Goal: Task Accomplishment & Management: Use online tool/utility

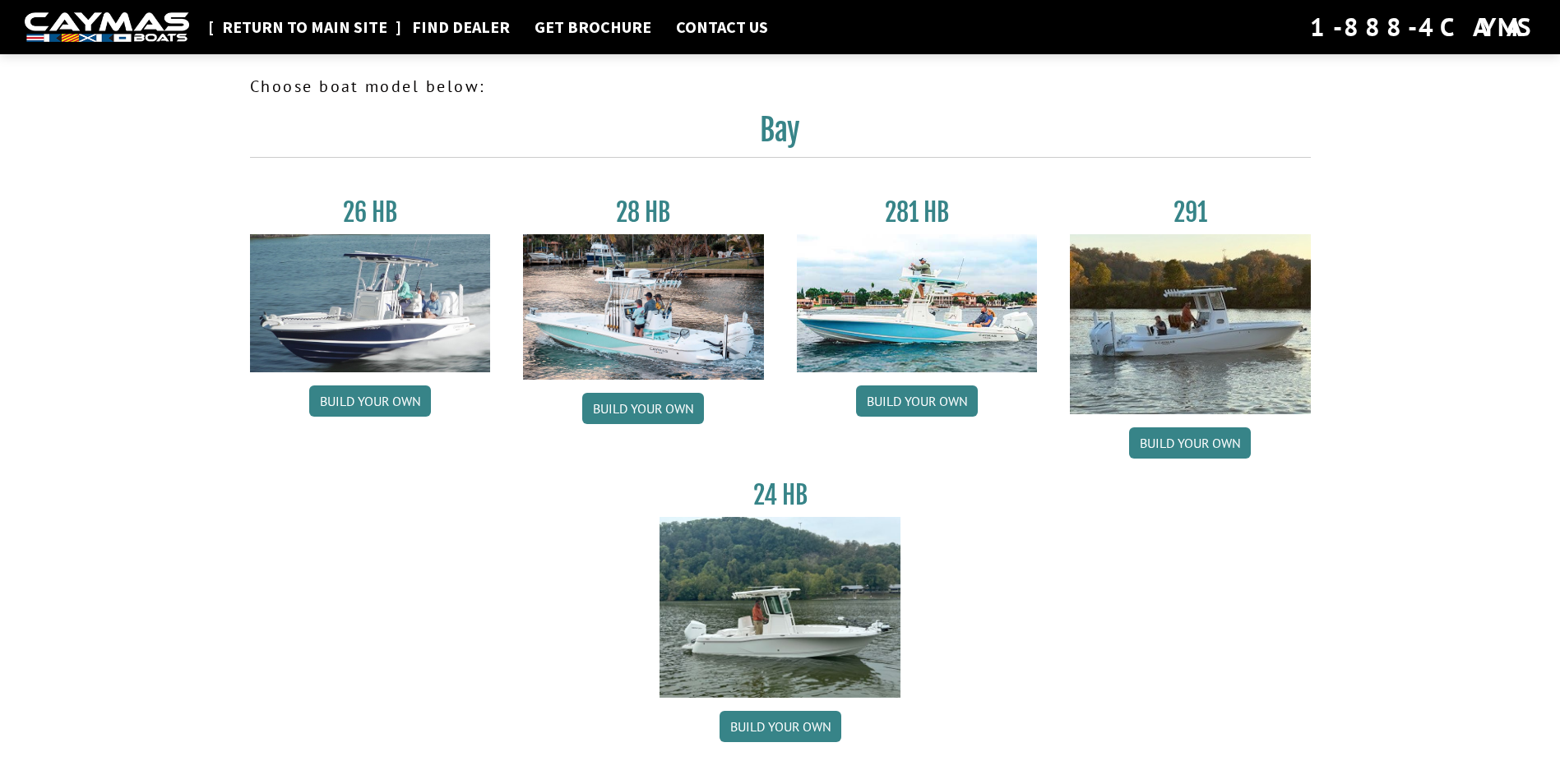
click at [303, 18] on link "Return to main site" at bounding box center [304, 27] width 182 height 22
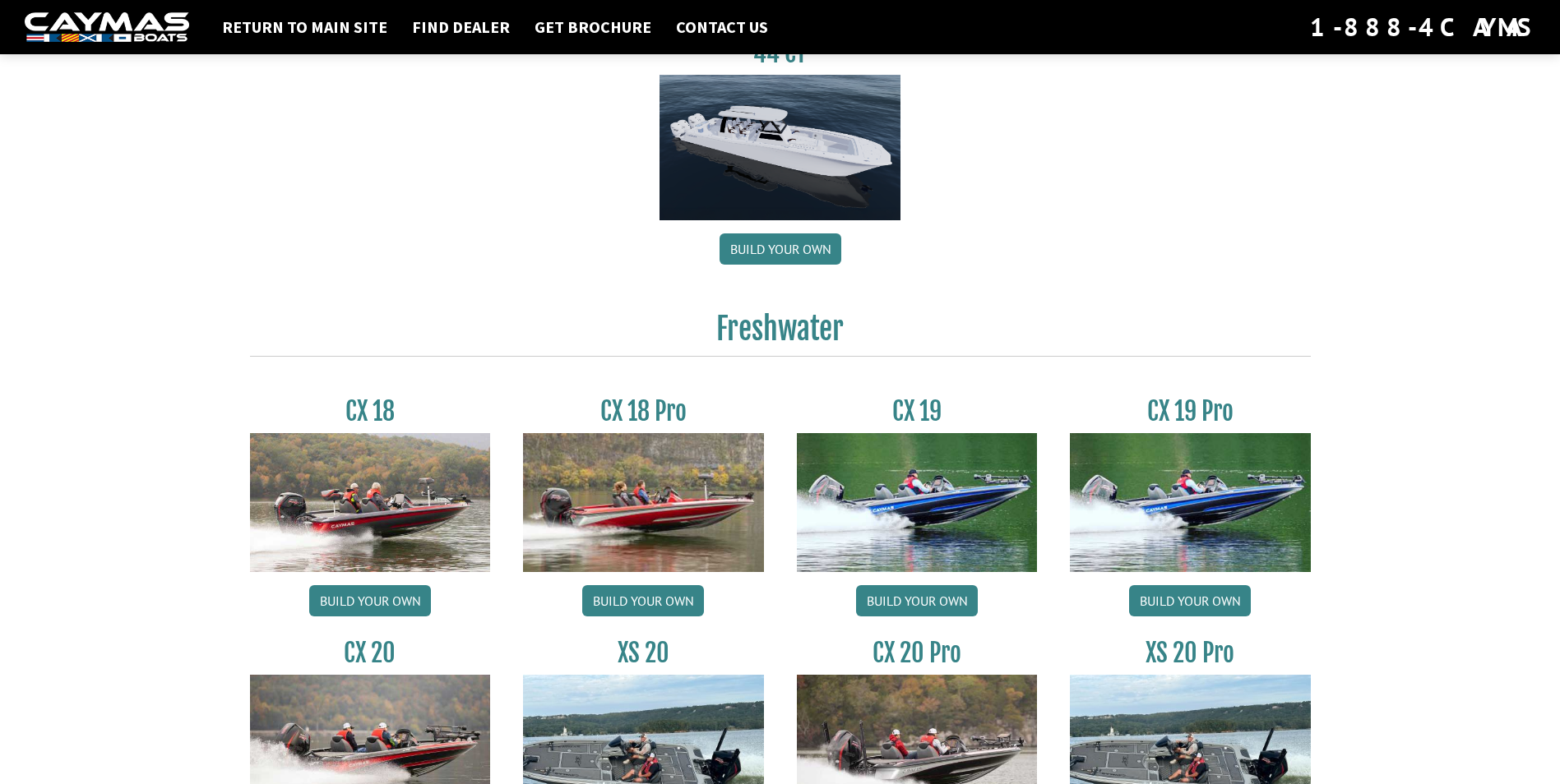
scroll to position [1398, 0]
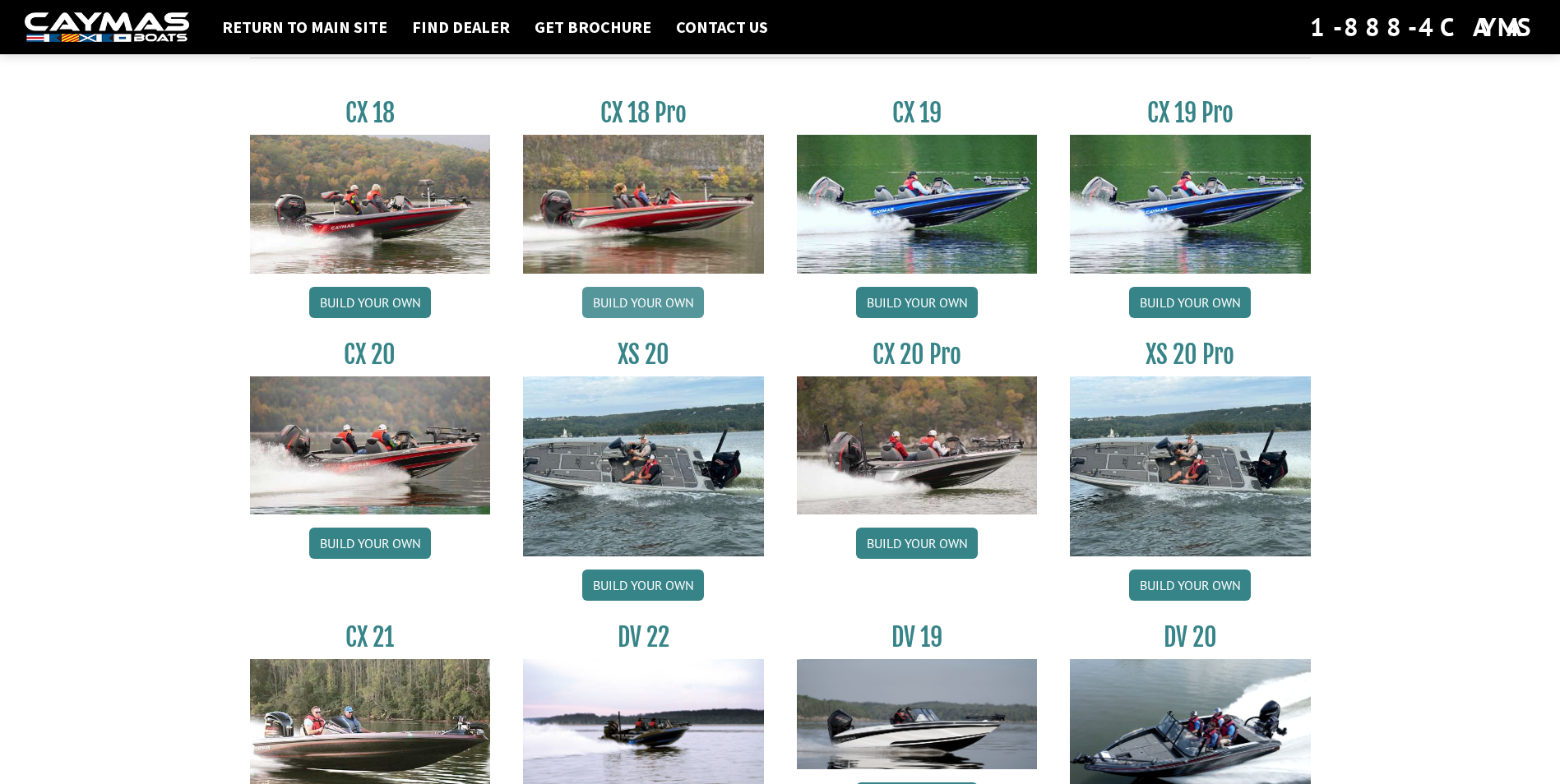
click at [650, 298] on link "Build your own" at bounding box center [642, 302] width 121 height 31
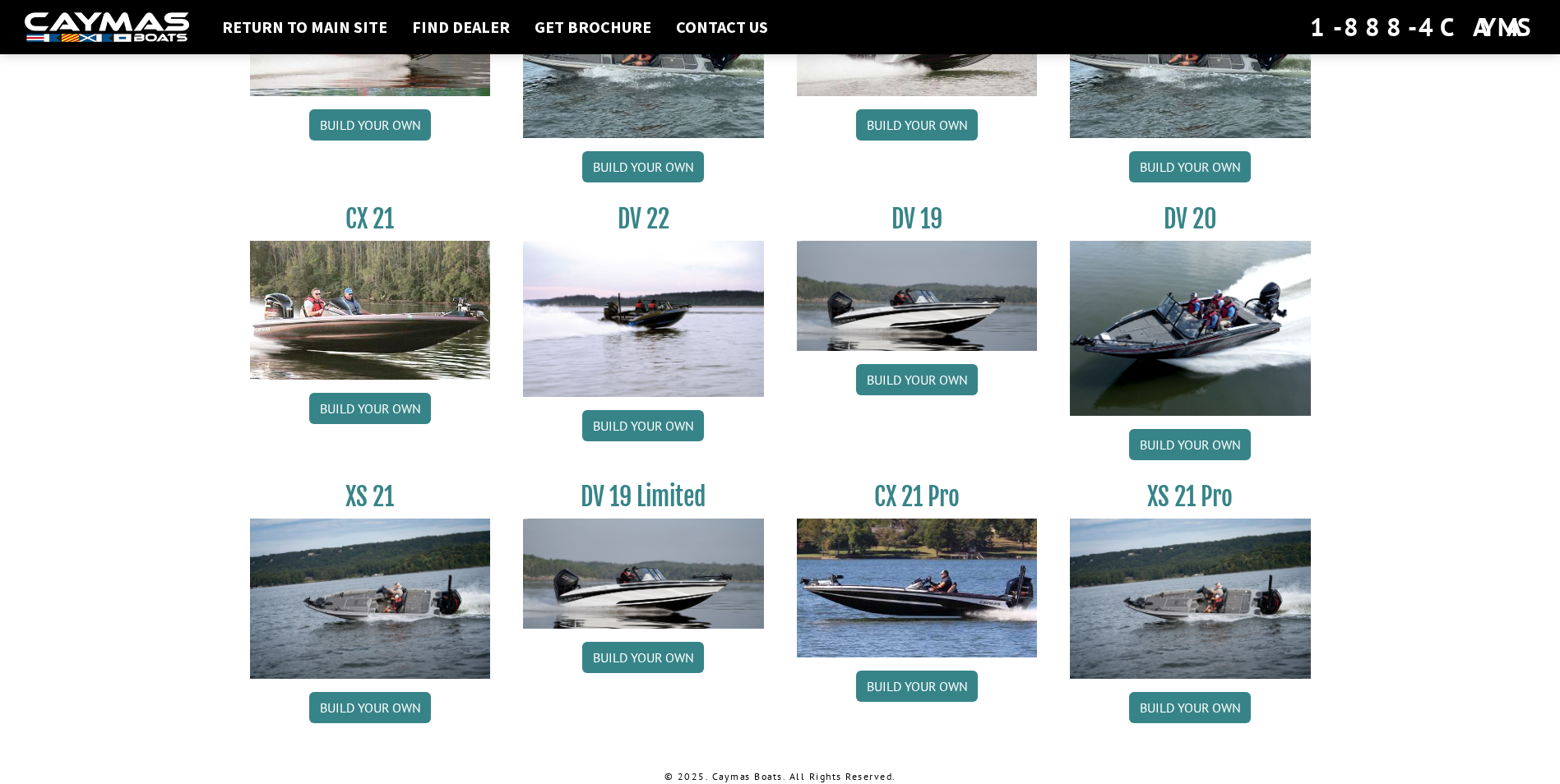
scroll to position [1830, 0]
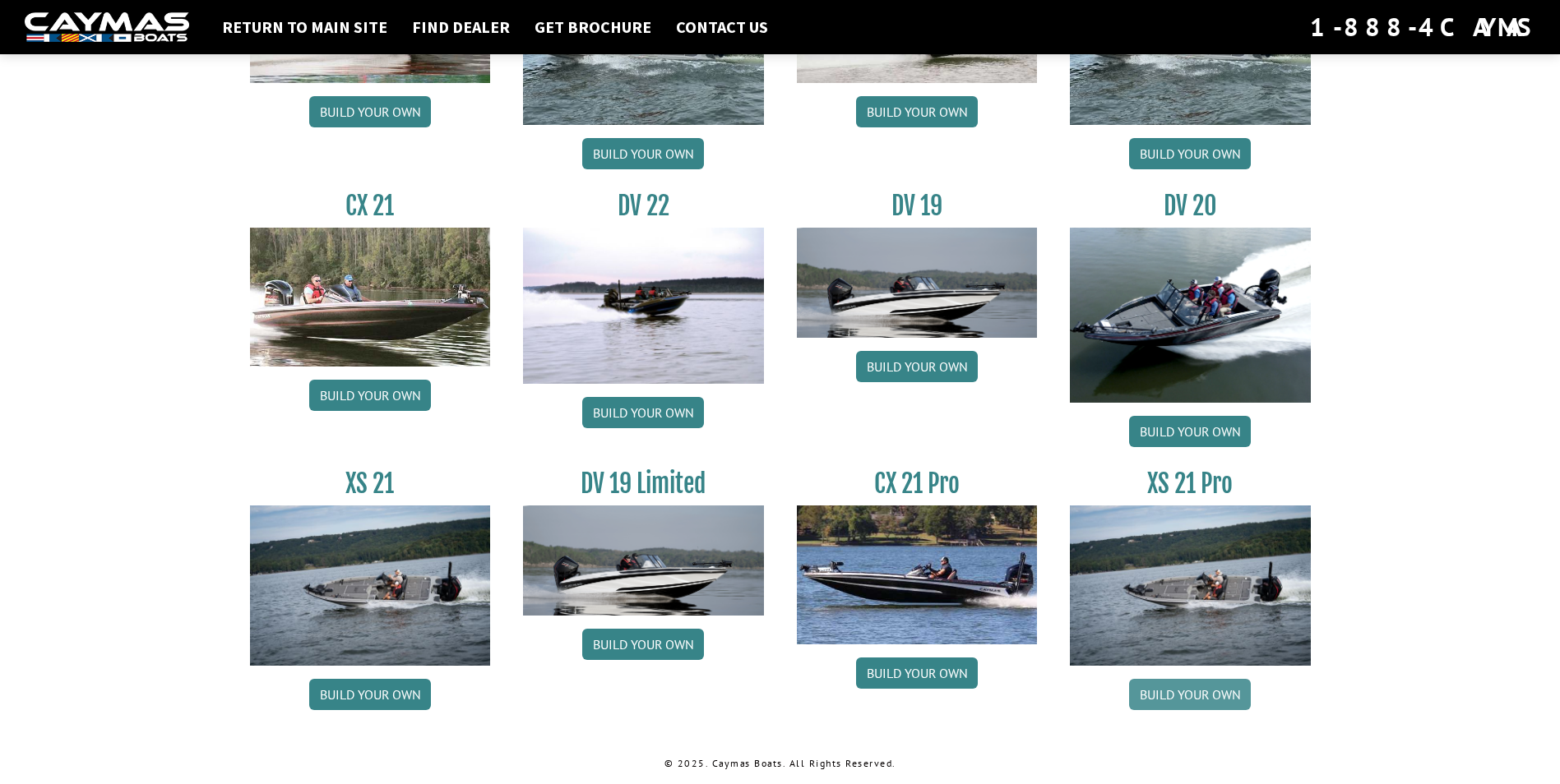
click at [1205, 692] on link "Build your own" at bounding box center [1190, 694] width 121 height 31
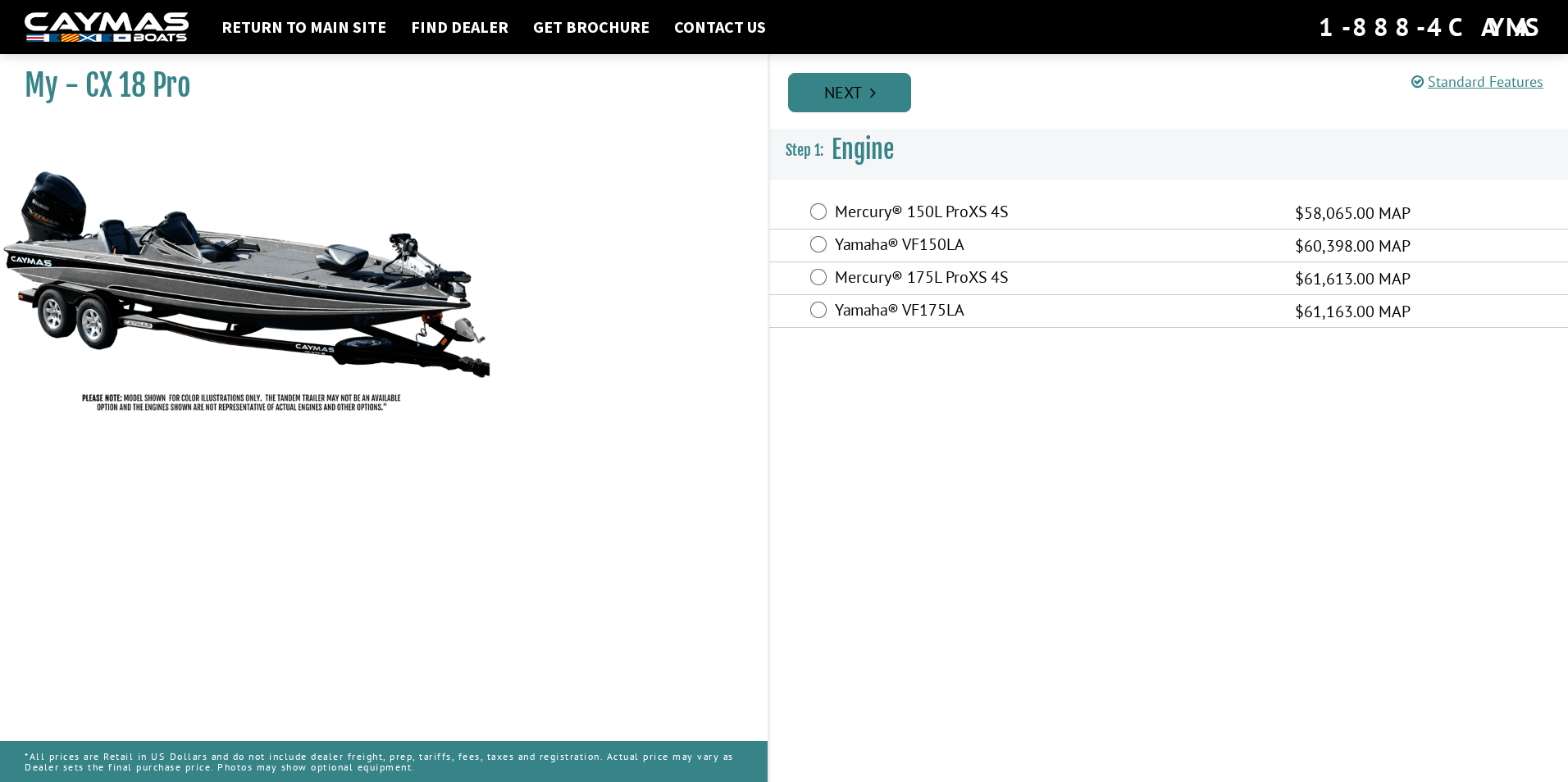
click at [826, 95] on link "Next" at bounding box center [849, 93] width 123 height 39
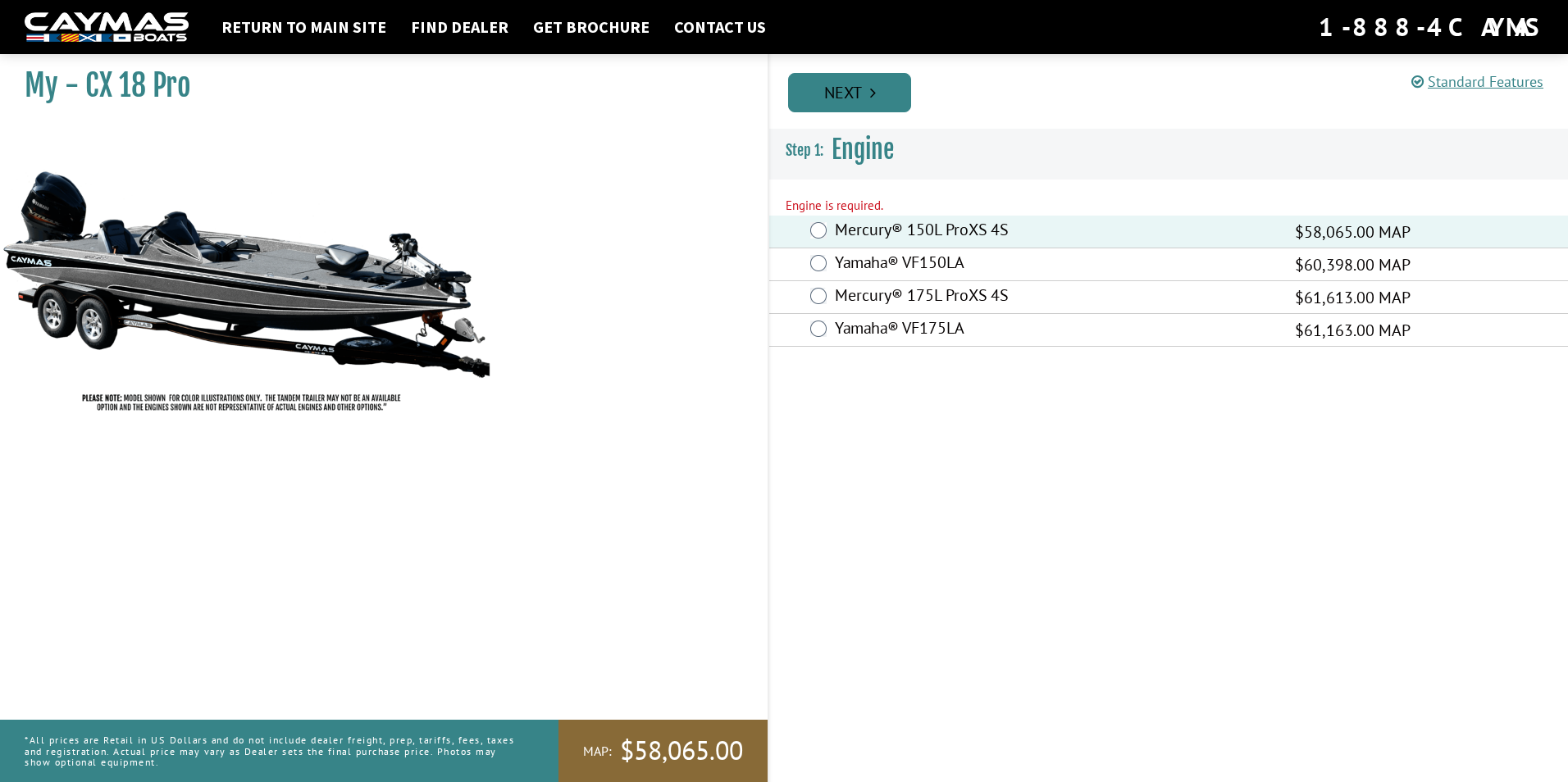
click at [860, 88] on link "Next" at bounding box center [849, 93] width 123 height 39
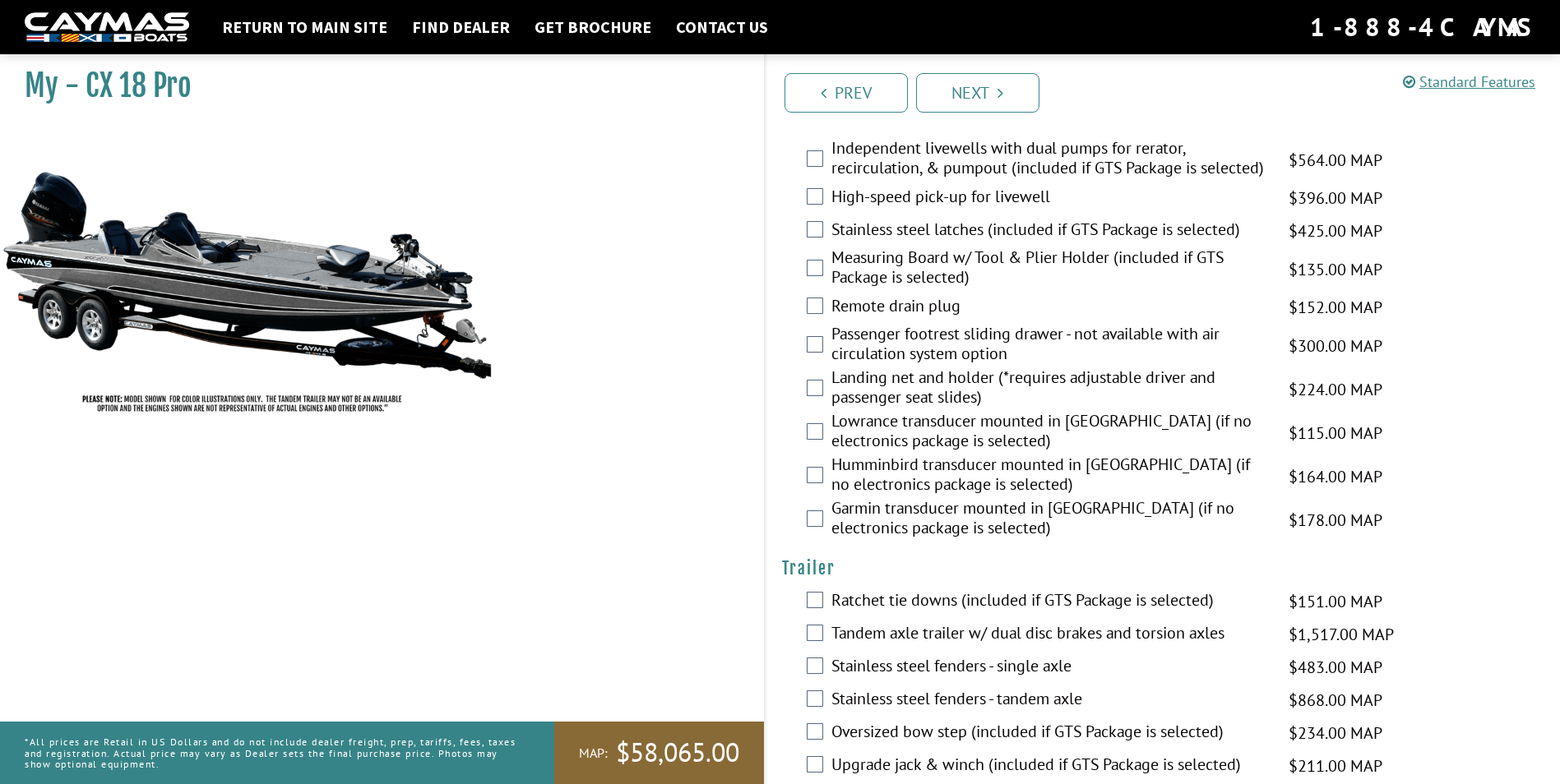
scroll to position [2134, 0]
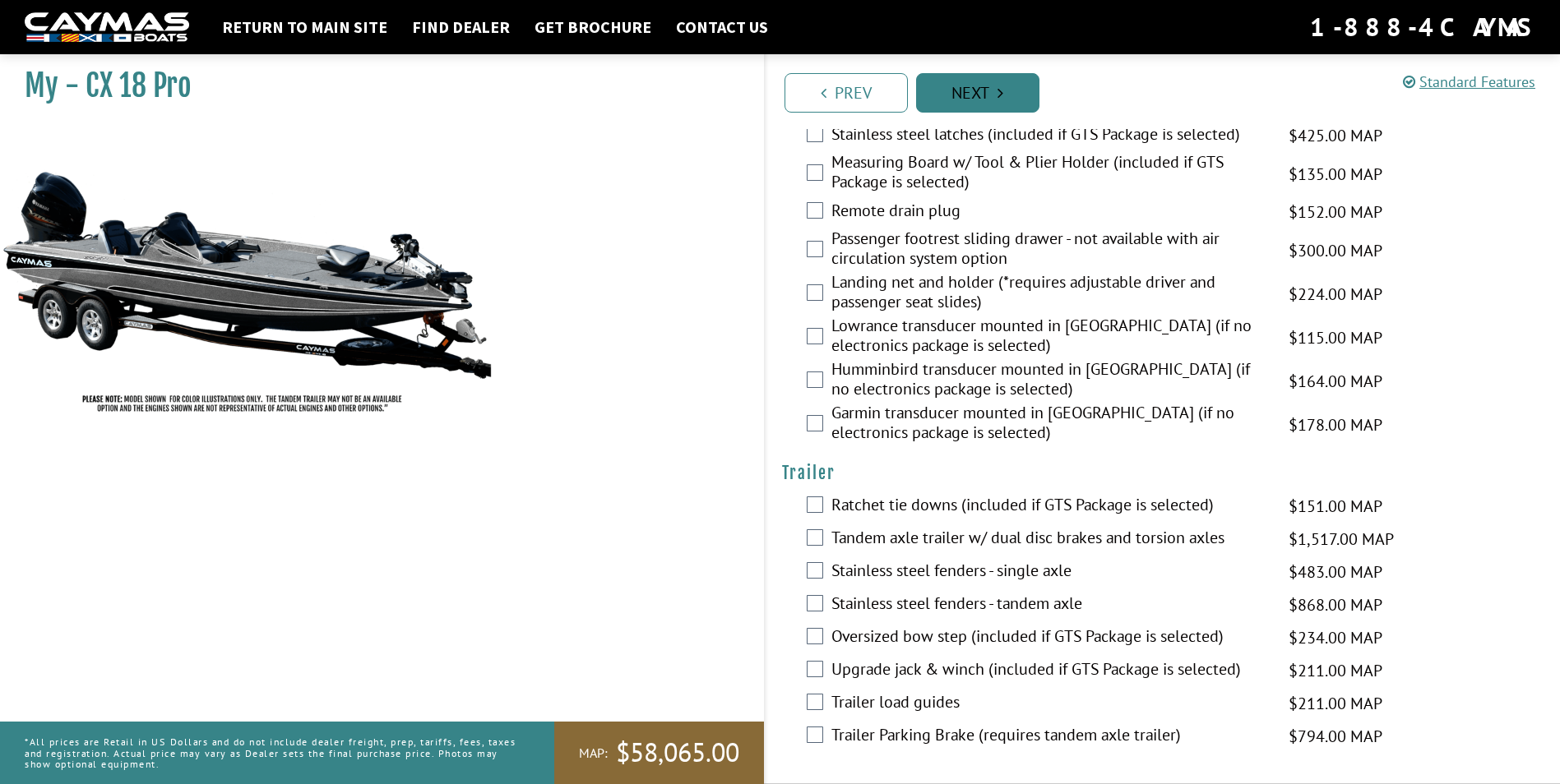
click at [963, 99] on link "Next" at bounding box center [977, 93] width 123 height 40
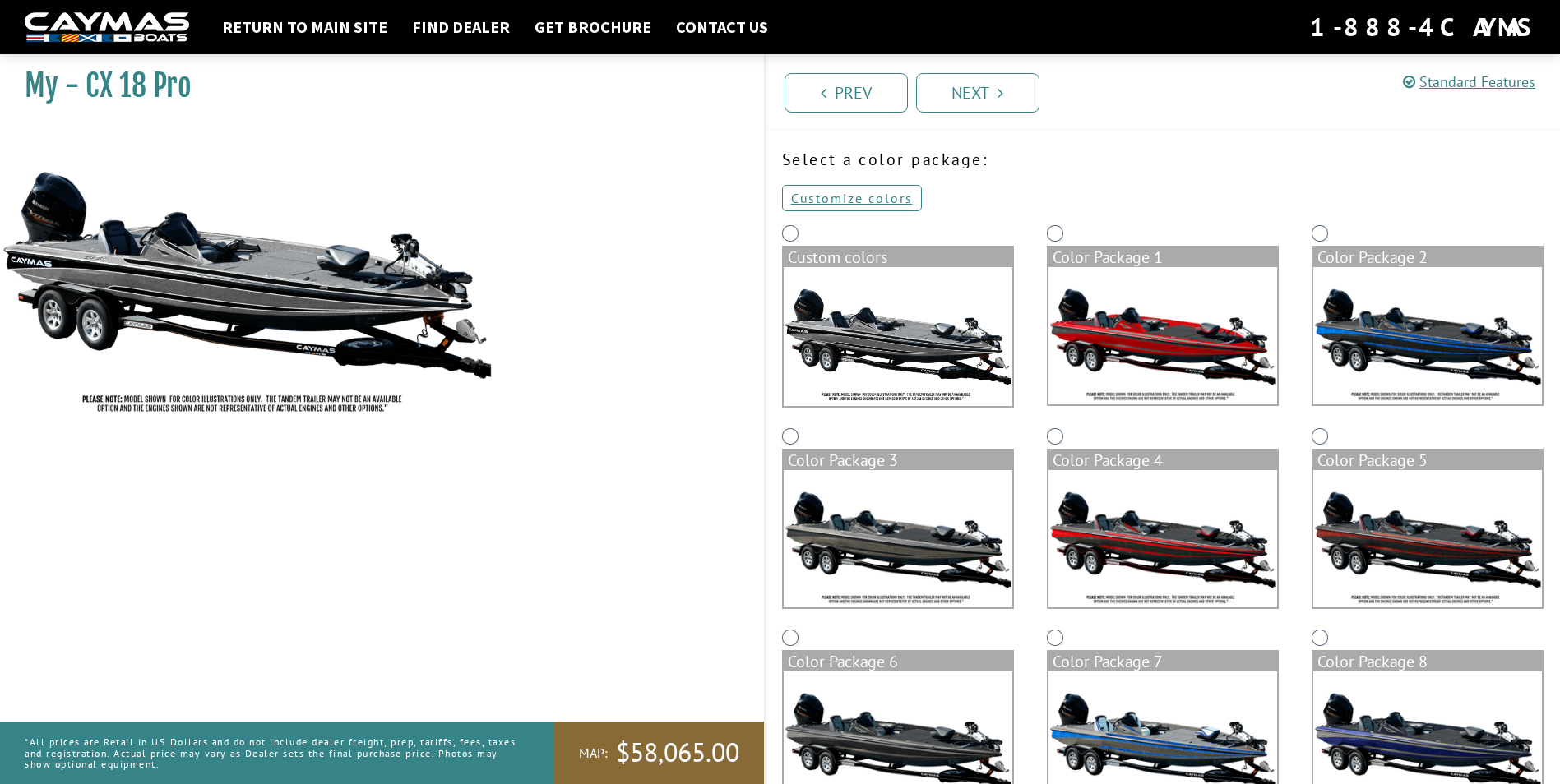
scroll to position [0, 0]
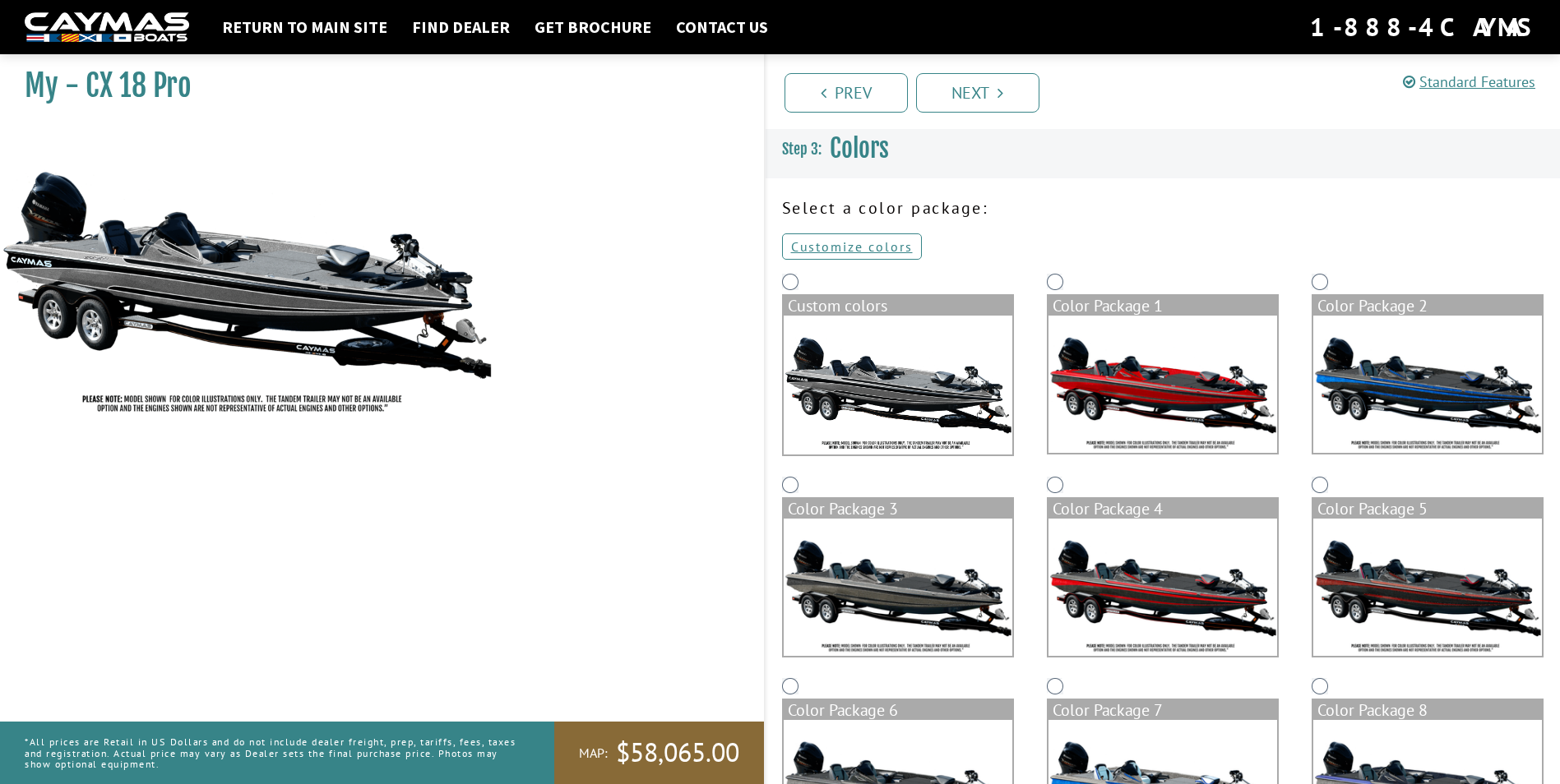
click at [1143, 376] on img at bounding box center [1163, 385] width 229 height 138
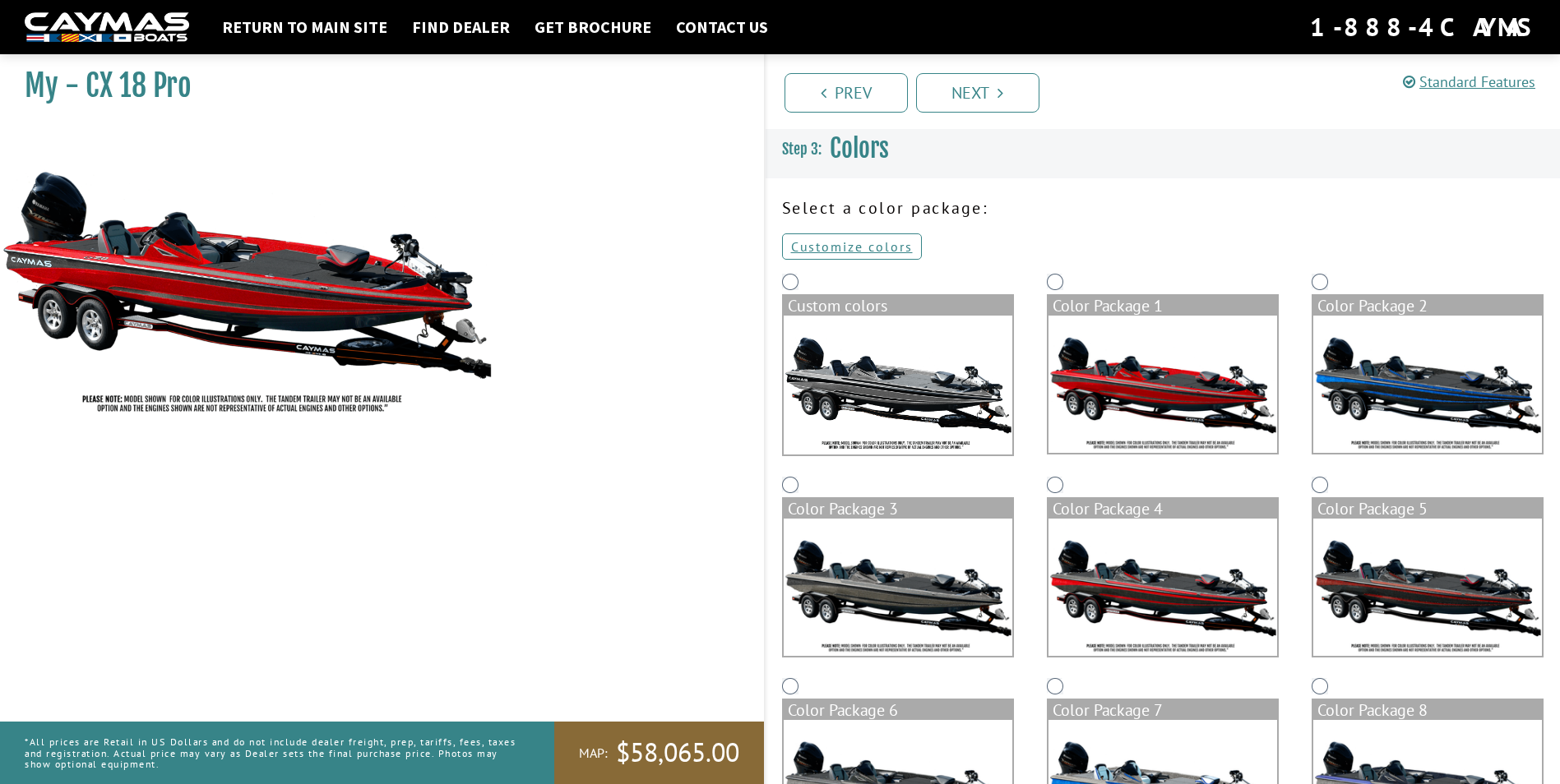
click at [1418, 386] on img at bounding box center [1428, 385] width 229 height 138
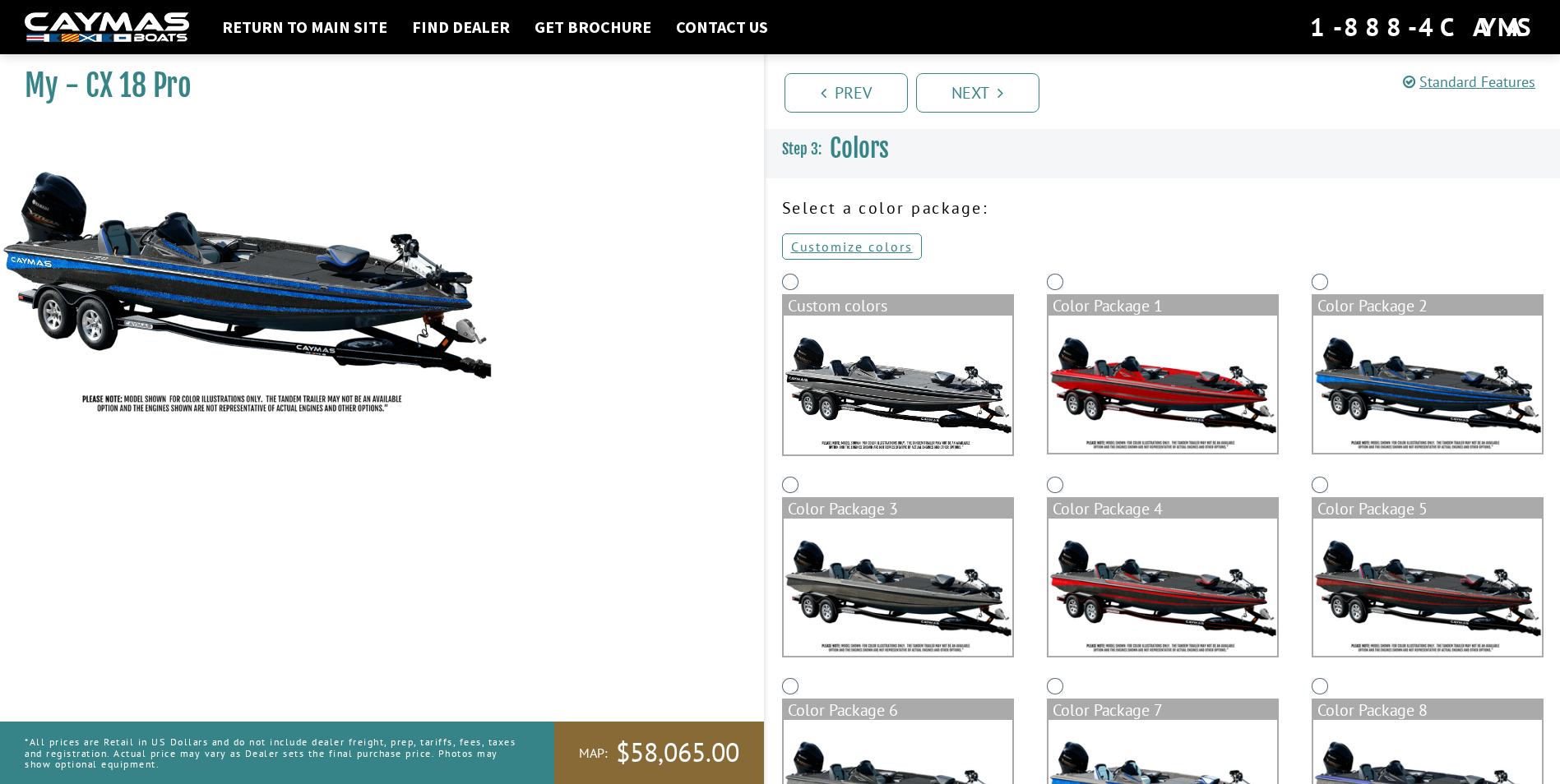
click at [947, 608] on img at bounding box center [899, 588] width 229 height 138
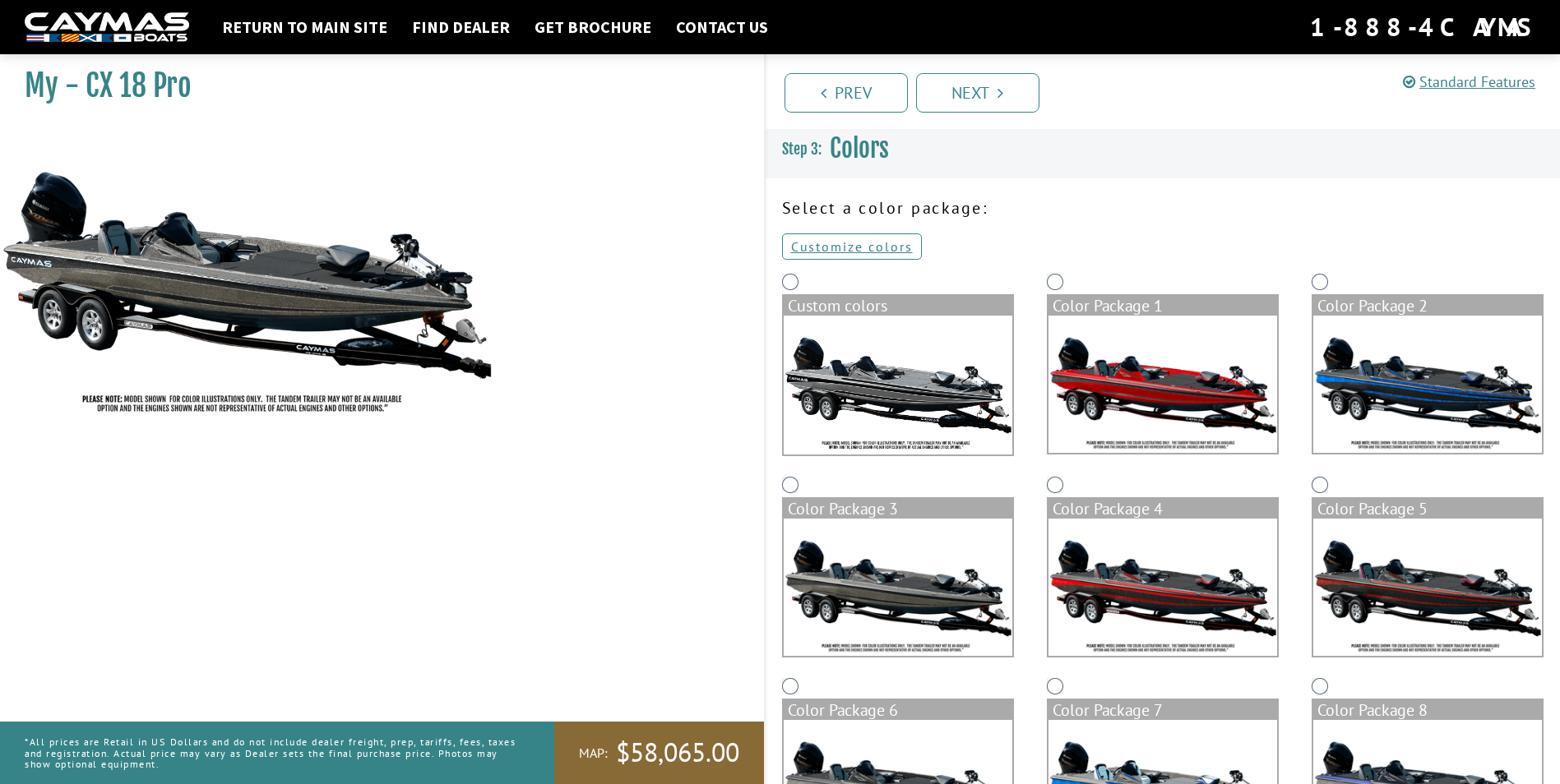
click at [1146, 596] on img at bounding box center [1163, 588] width 229 height 138
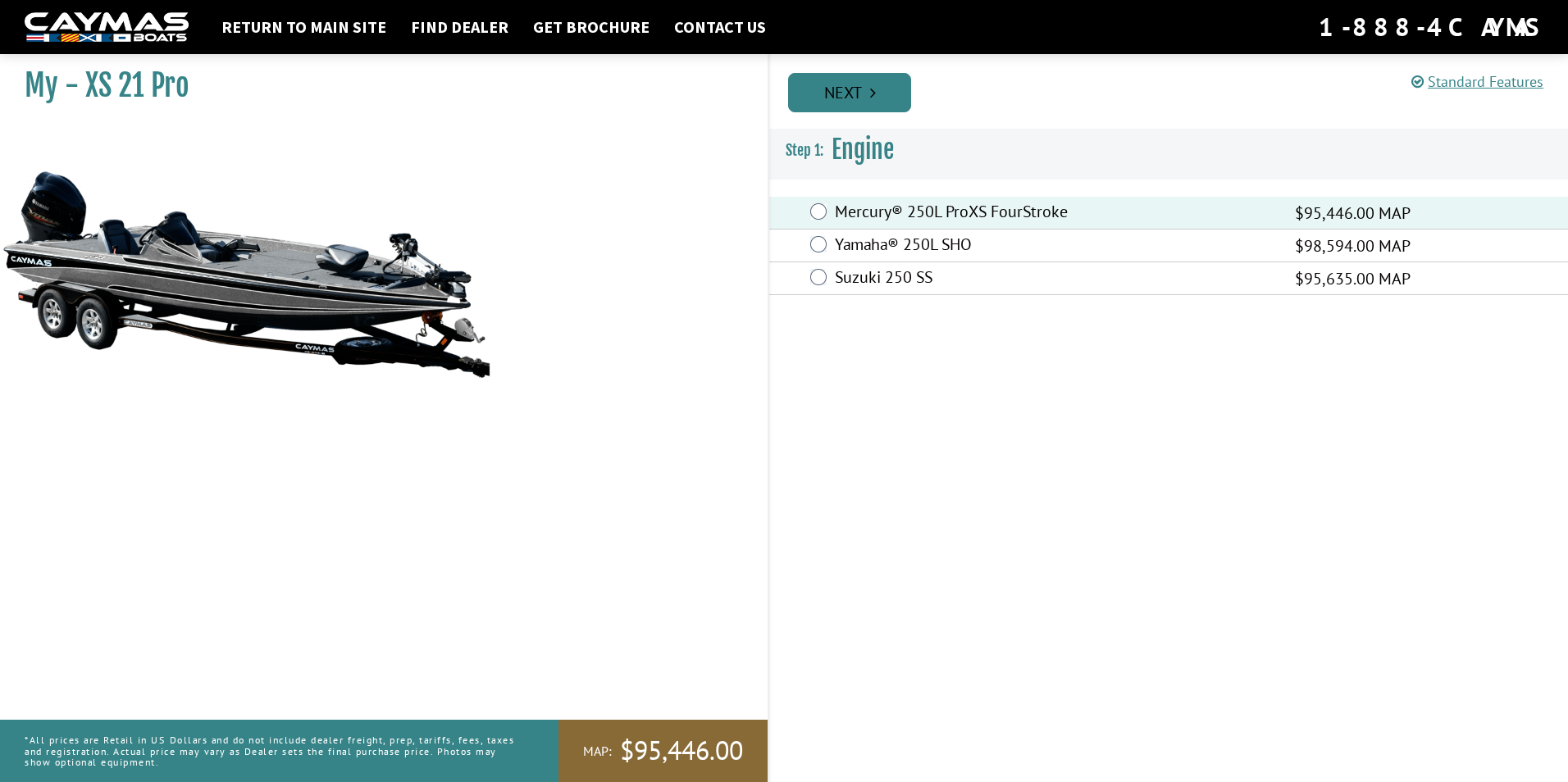
click at [864, 104] on link "Next" at bounding box center [849, 93] width 123 height 39
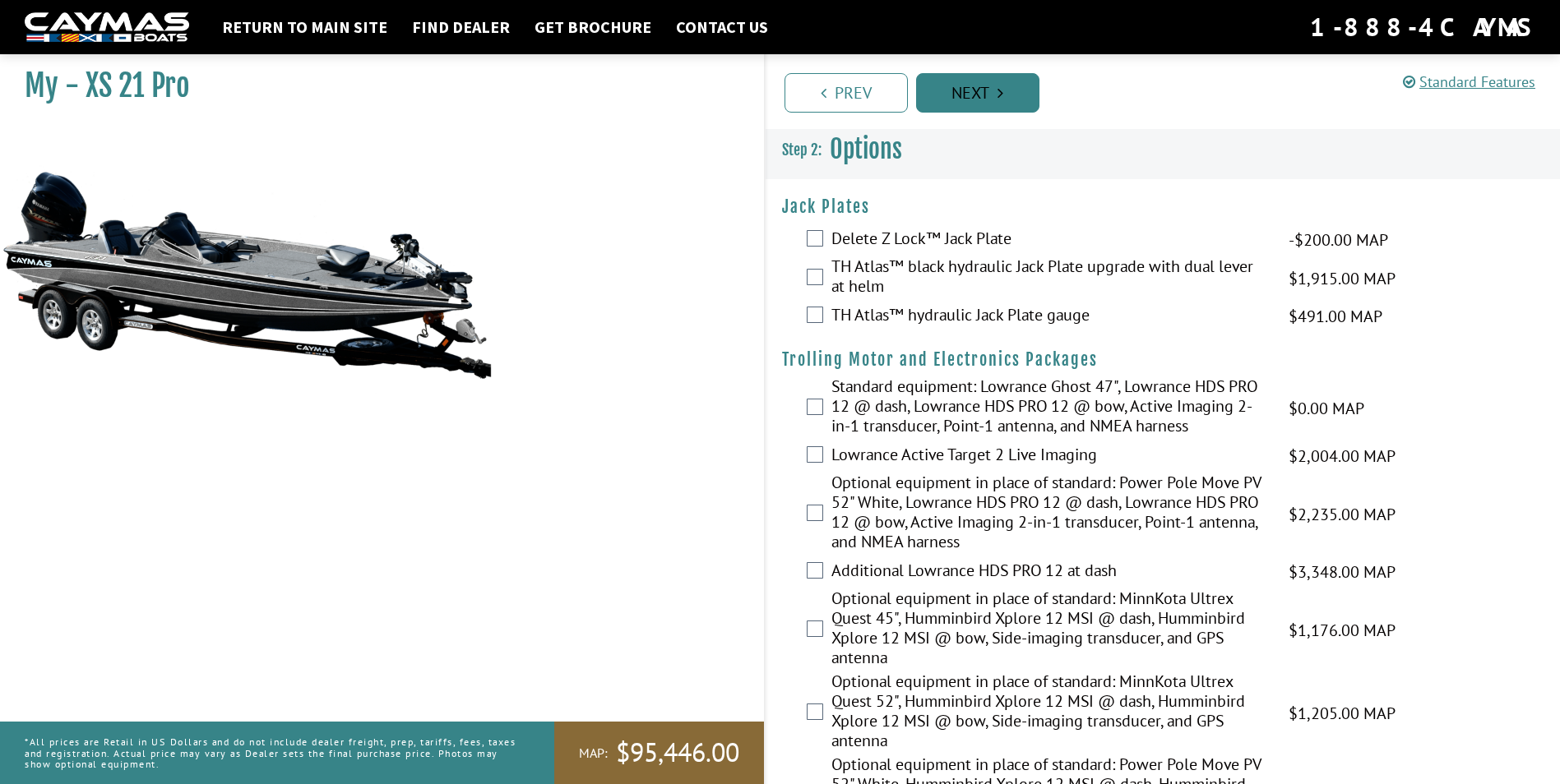
click at [867, 104] on link "Prev" at bounding box center [845, 93] width 123 height 40
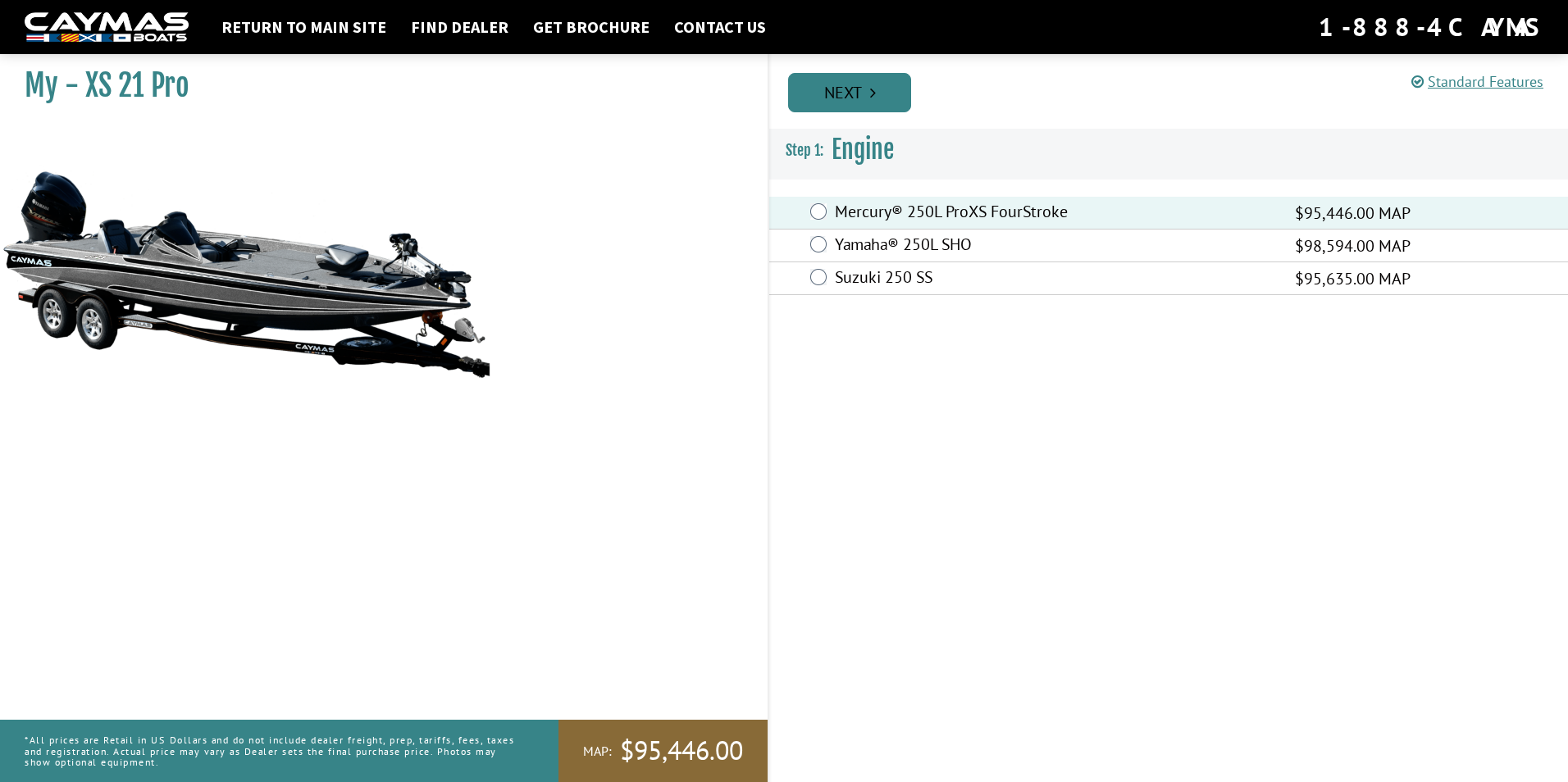
click at [864, 104] on link "Next" at bounding box center [849, 93] width 123 height 39
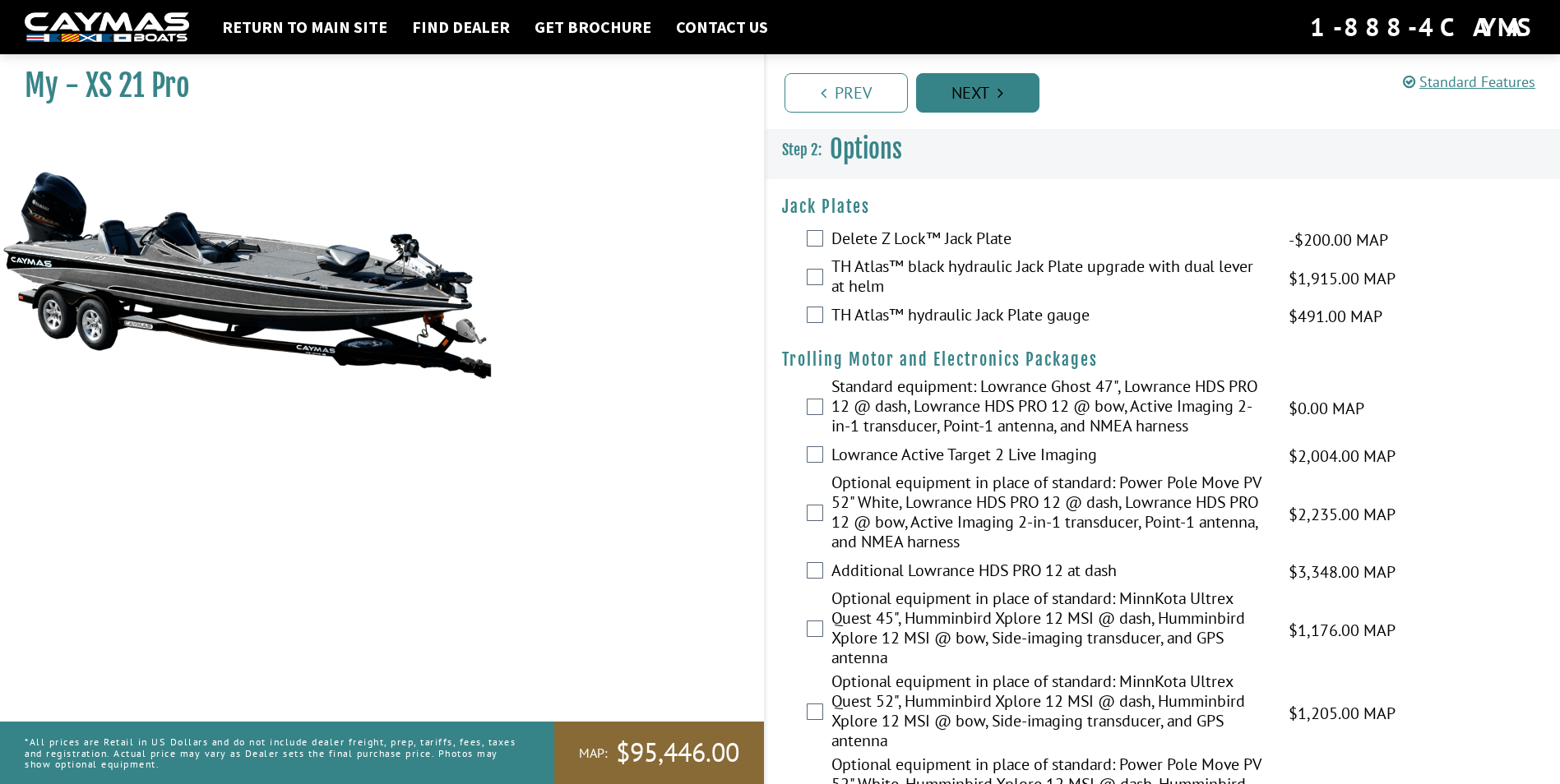
click at [867, 104] on link "Prev" at bounding box center [845, 93] width 123 height 40
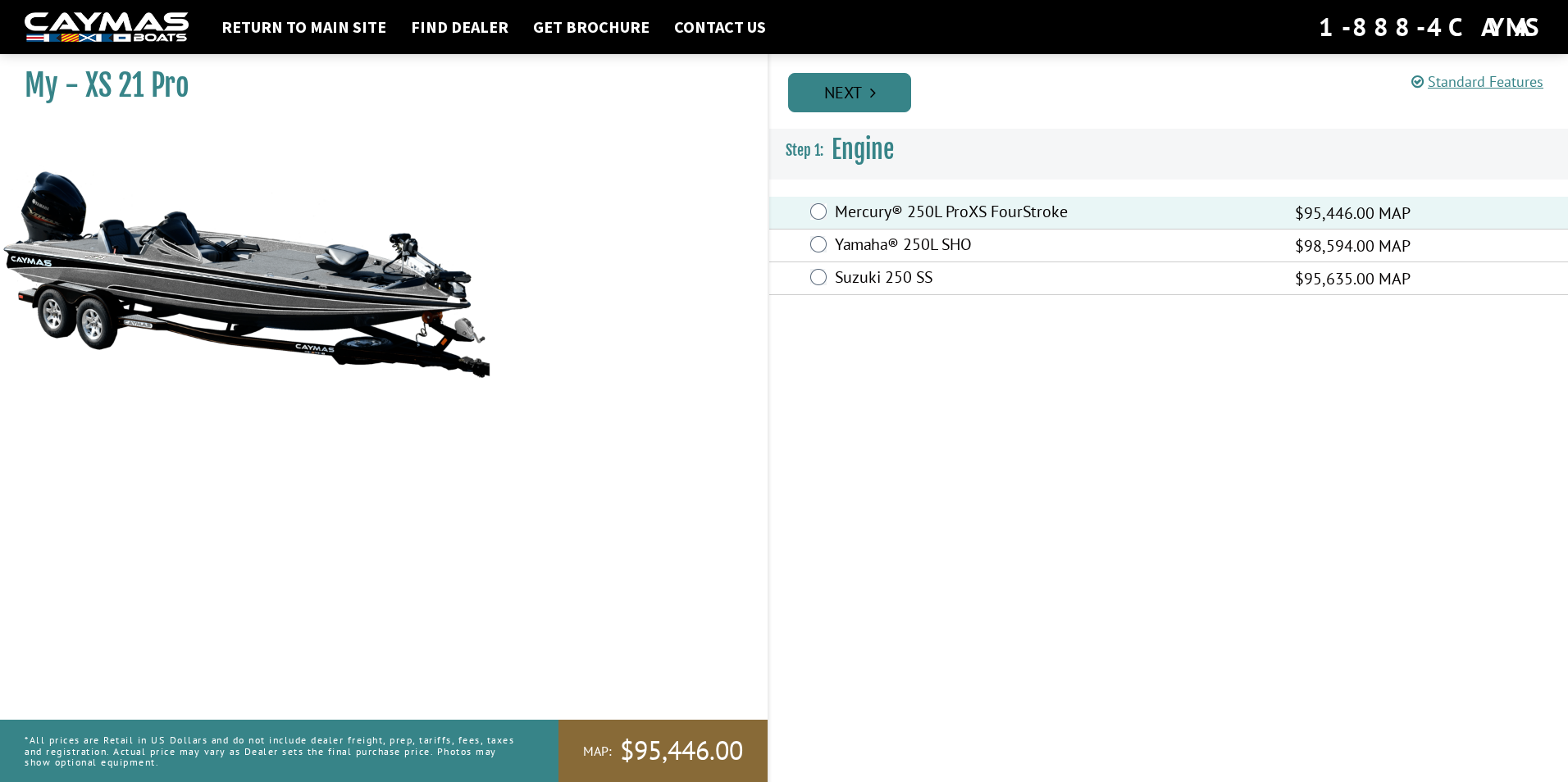
click at [864, 104] on link "Next" at bounding box center [849, 93] width 123 height 39
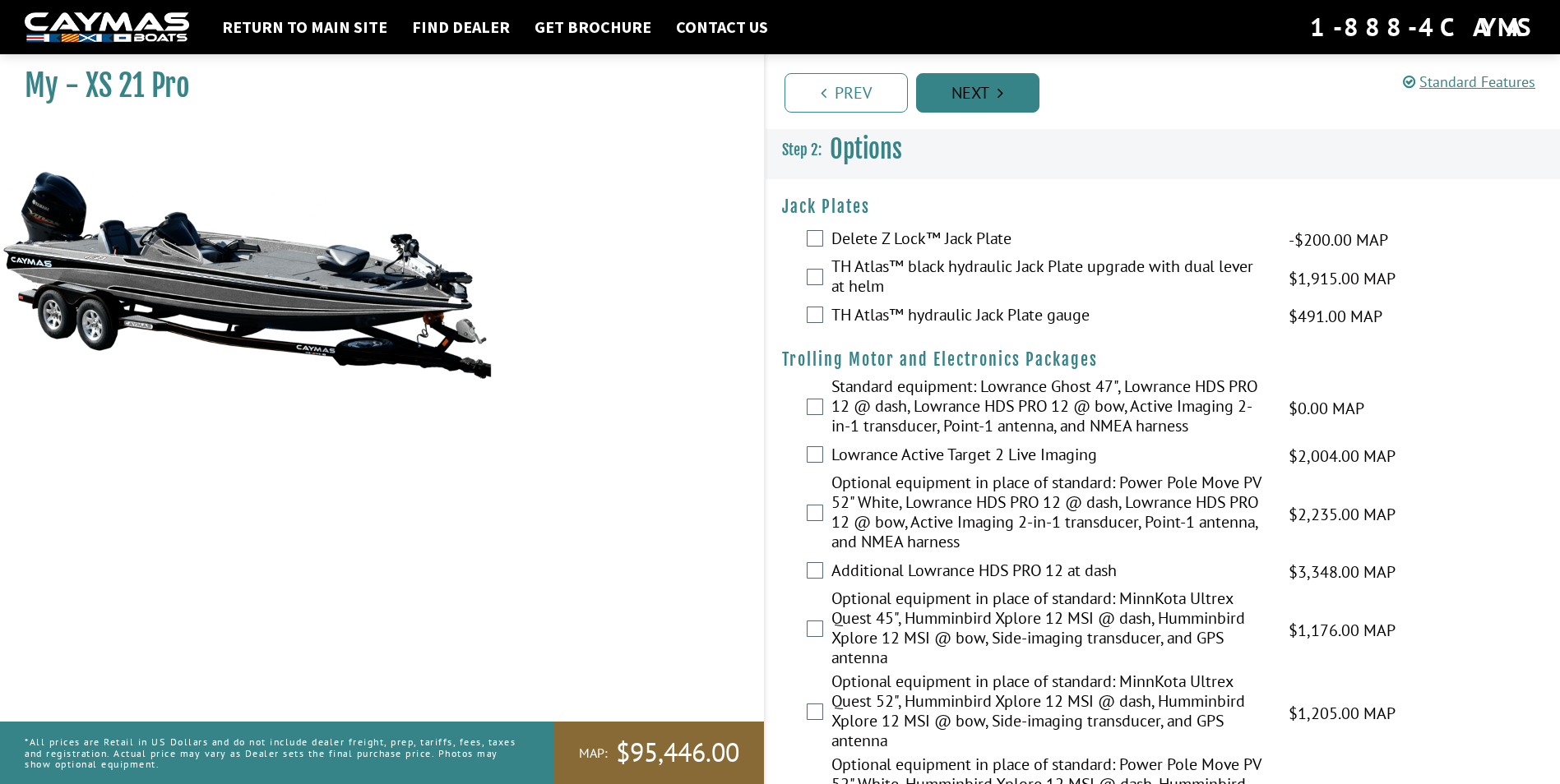
click at [977, 106] on link "Next" at bounding box center [977, 93] width 123 height 40
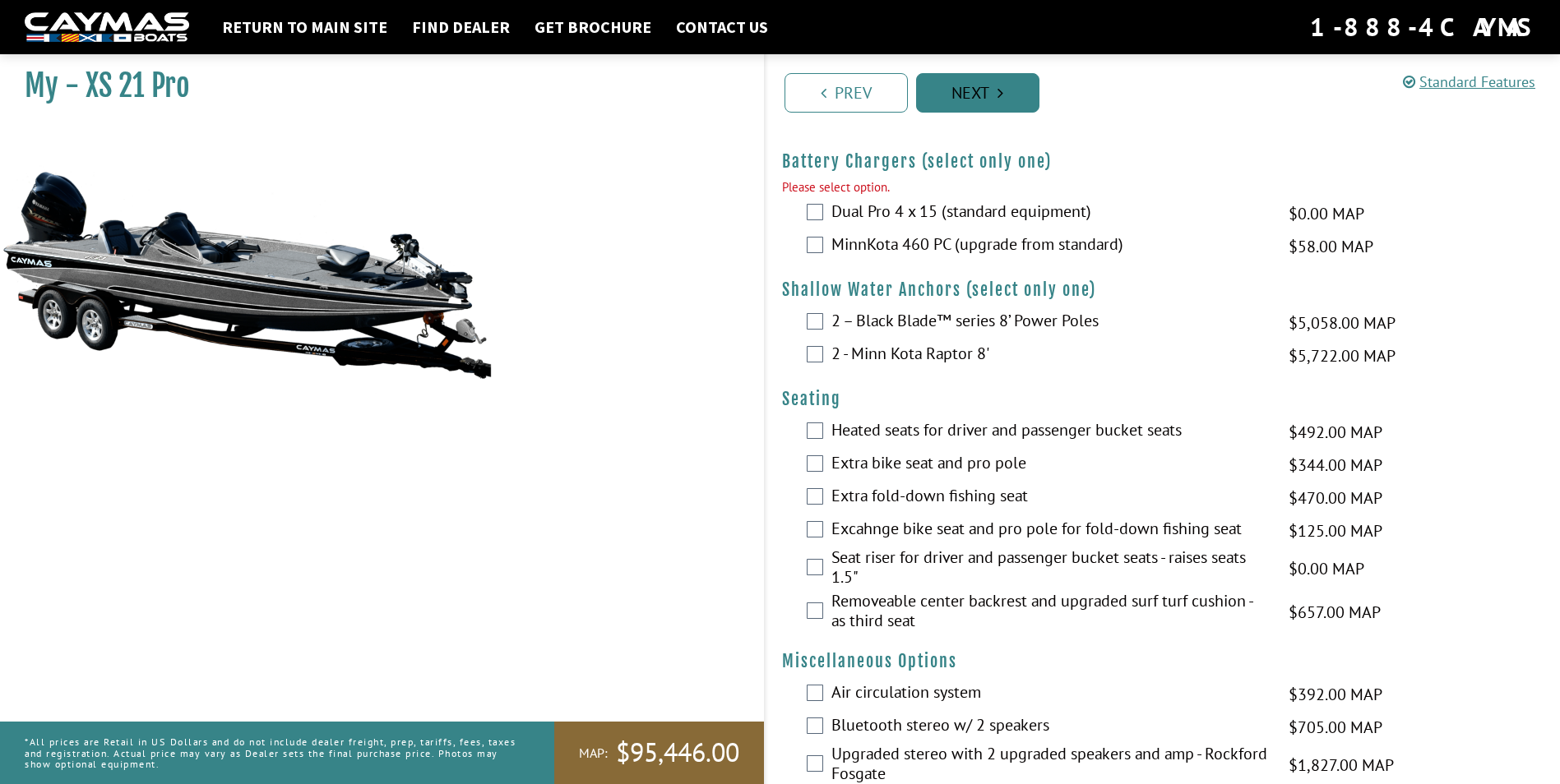
scroll to position [1124, 0]
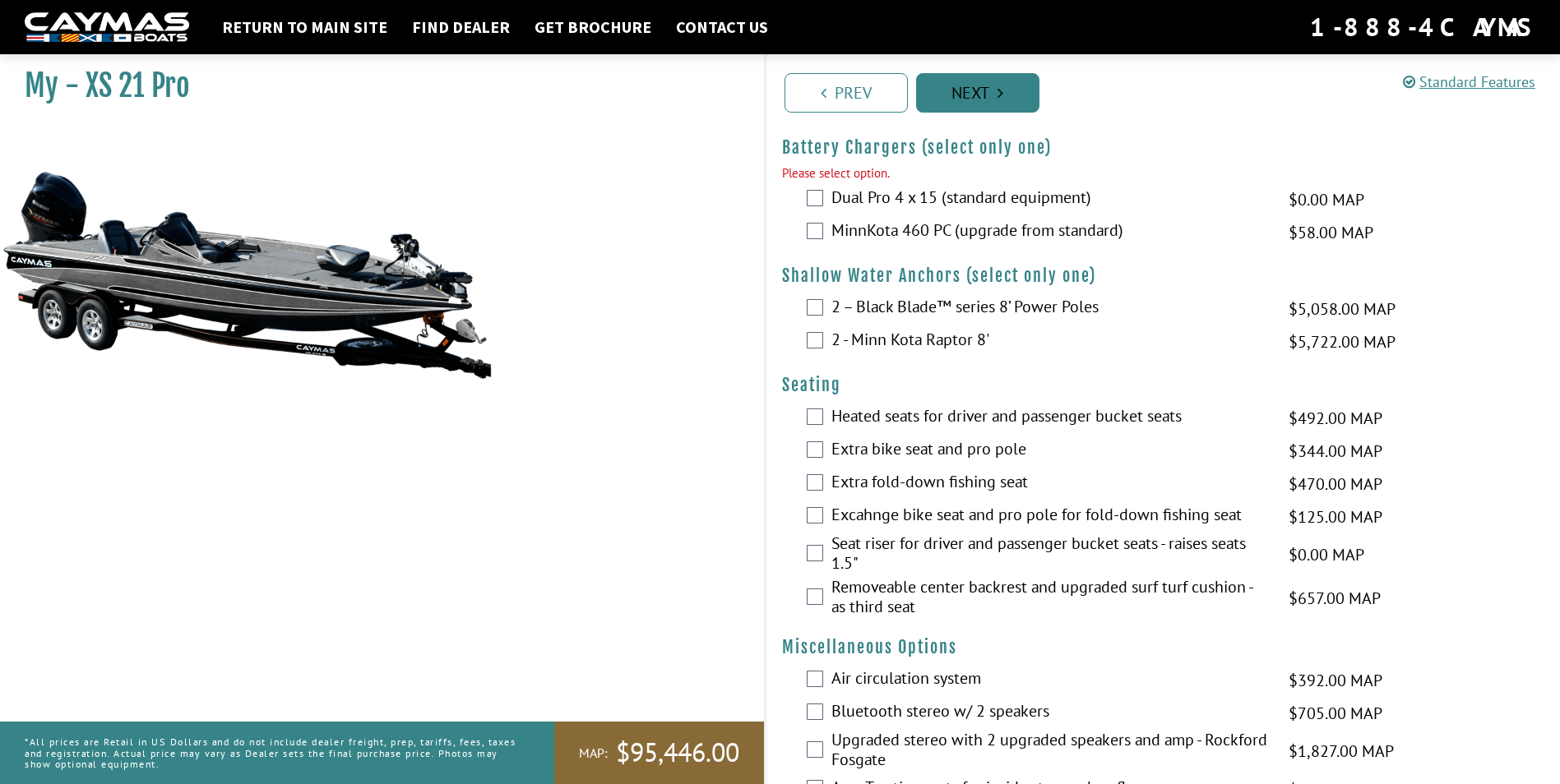
click at [977, 106] on link "Next" at bounding box center [977, 93] width 123 height 40
click at [821, 193] on div "Dual Pro 4 x 15 (standard equipment) $0.00 MAP $0.00 MSRP" at bounding box center [1164, 200] width 795 height 33
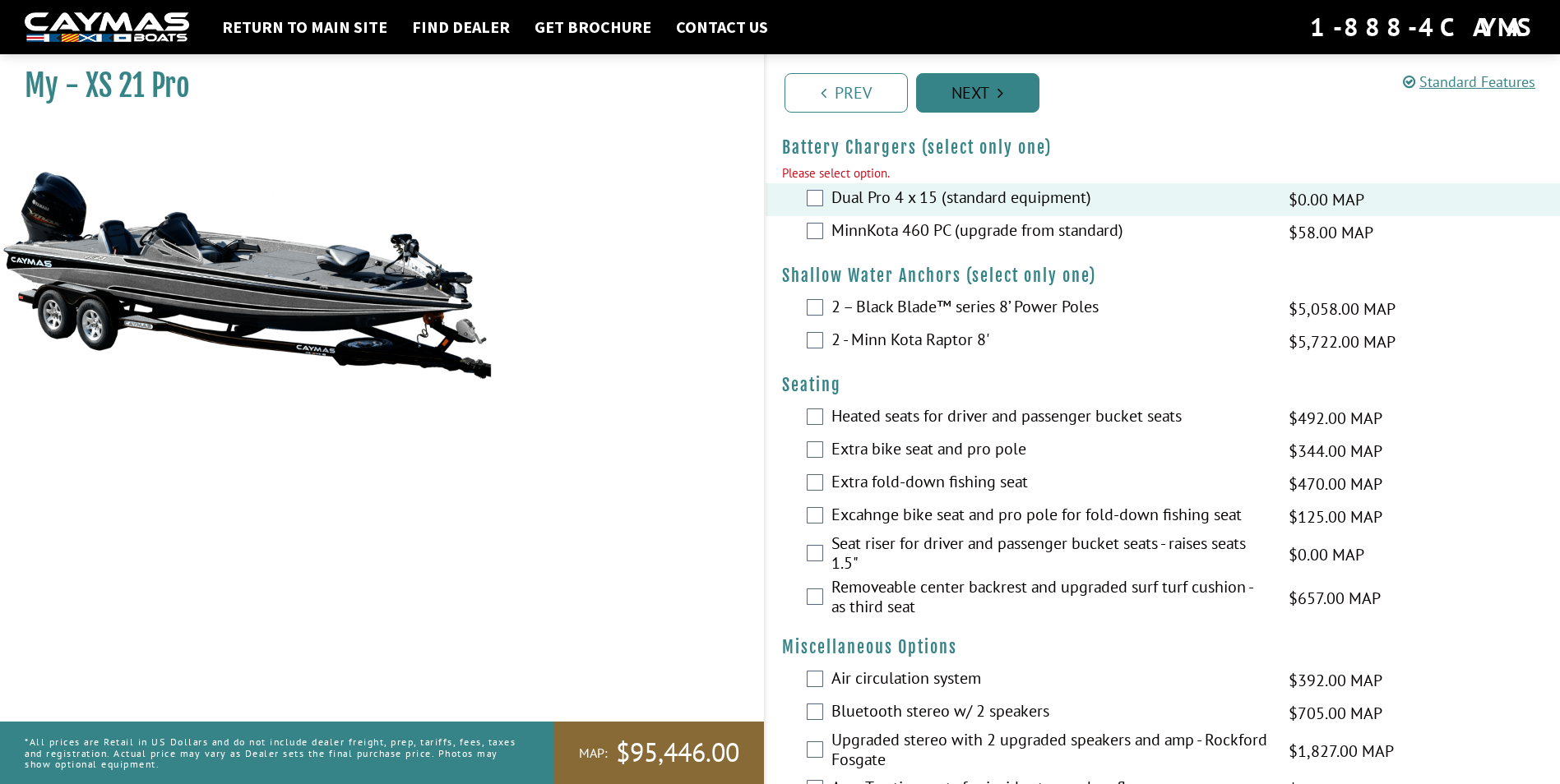
click at [979, 92] on link "Next" at bounding box center [977, 93] width 123 height 40
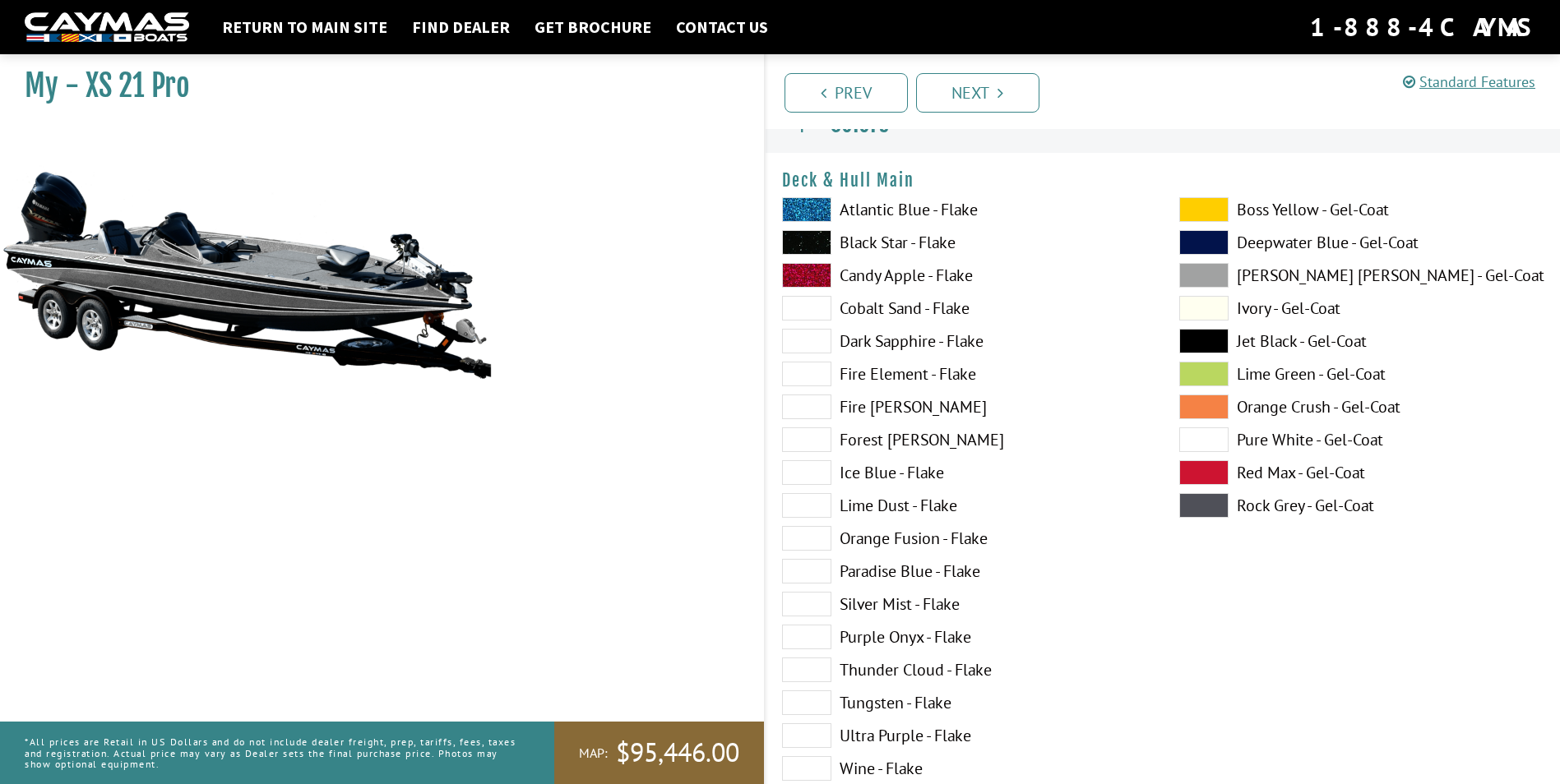
scroll to position [0, 0]
